Goal: Obtain resource: Download file/media

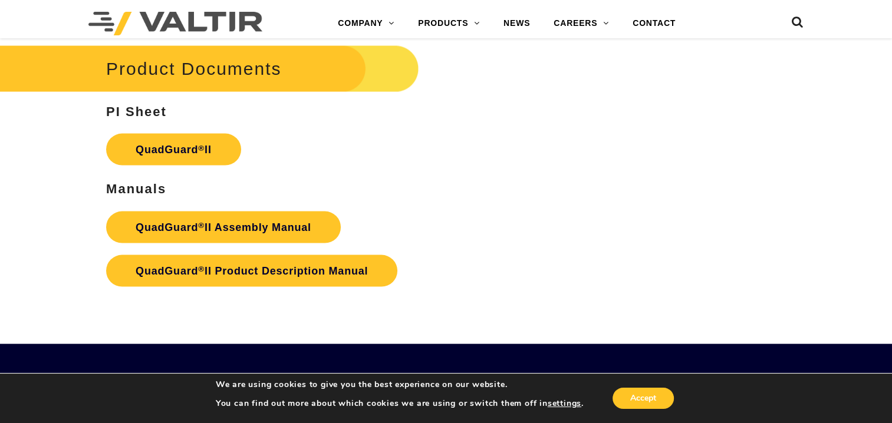
scroll to position [2476, 0]
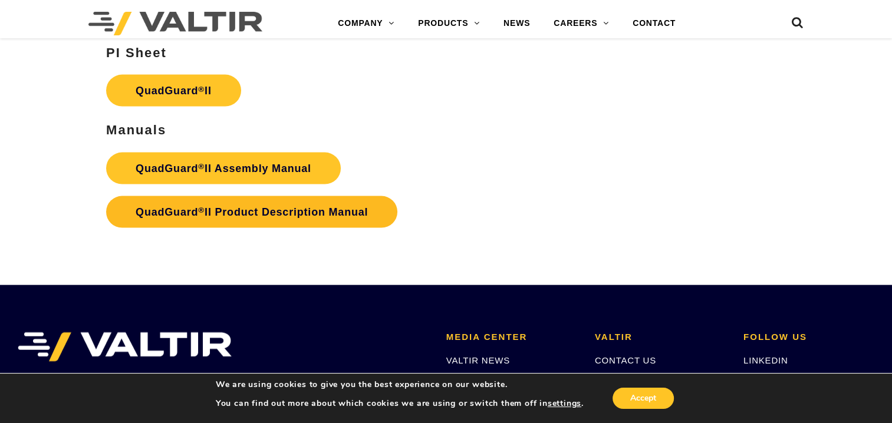
click at [333, 206] on strong "QuadGuard ® II Product Description Manual" at bounding box center [252, 212] width 232 height 12
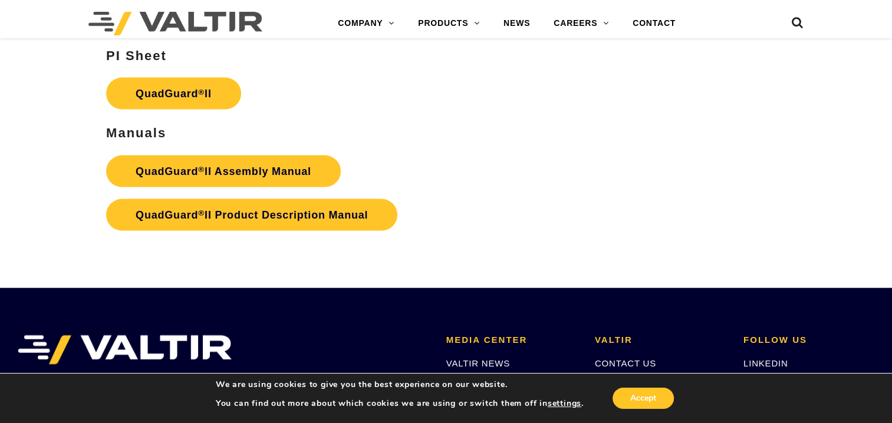
scroll to position [2476, 0]
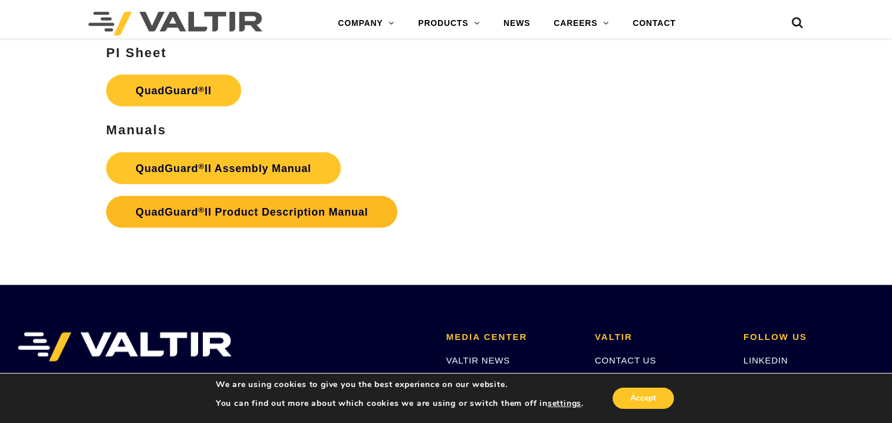
click at [283, 206] on strong "QuadGuard ® II Product Description Manual" at bounding box center [252, 212] width 232 height 12
